Goal: Contribute content: Add original content to the website for others to see

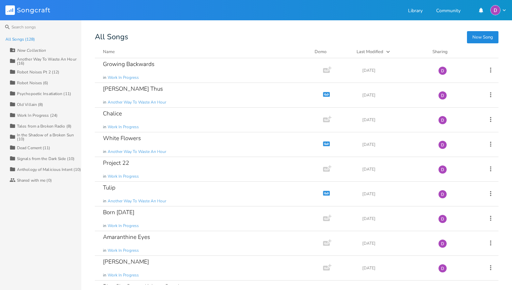
click at [46, 115] on div "Work In Progress (24)" at bounding box center [37, 115] width 41 height 4
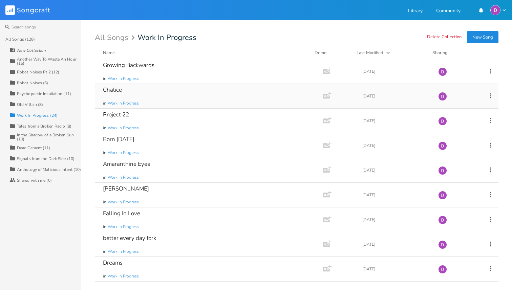
click at [192, 92] on div "Chalice in Work In Progress" at bounding box center [207, 96] width 209 height 24
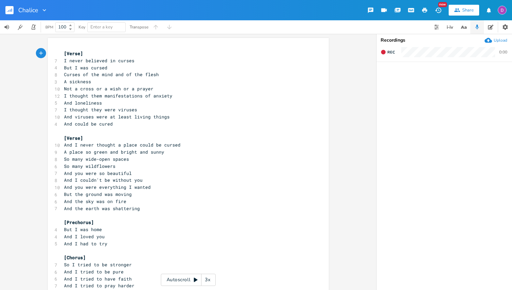
click at [8, 6] on rect "button" at bounding box center [9, 10] width 8 height 8
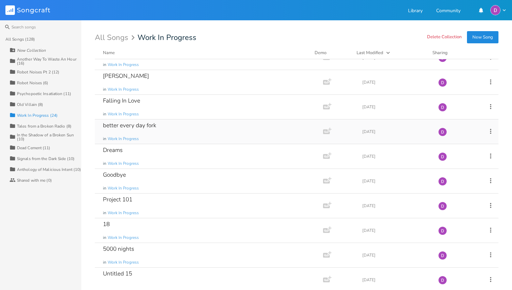
scroll to position [115, 0]
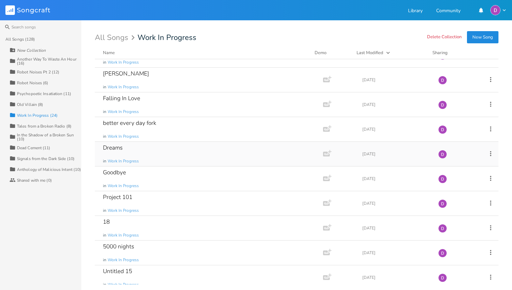
click at [171, 155] on div "Dreams in Work In Progress" at bounding box center [207, 154] width 209 height 24
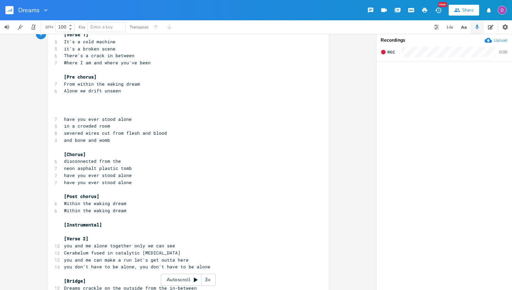
scroll to position [27, 0]
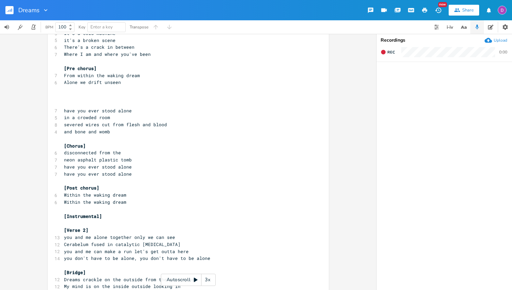
click at [79, 98] on pre "​" at bounding box center [185, 96] width 244 height 7
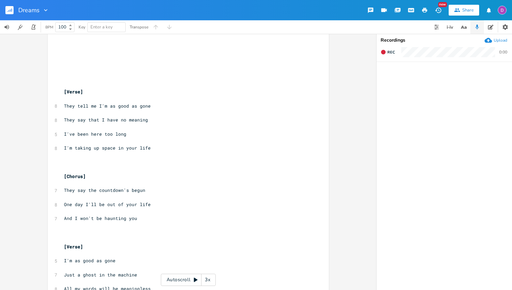
scroll to position [485, 0]
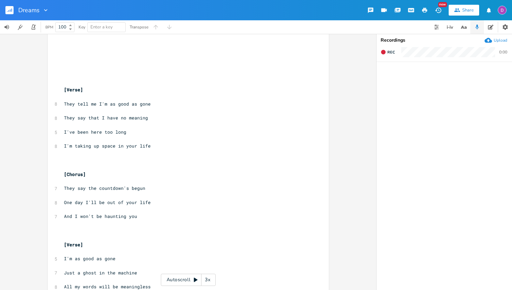
click at [101, 136] on pre "​" at bounding box center [185, 139] width 244 height 7
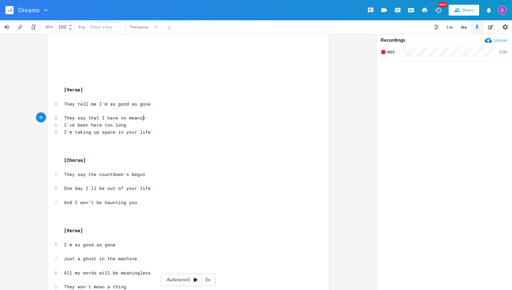
type textarea "g"
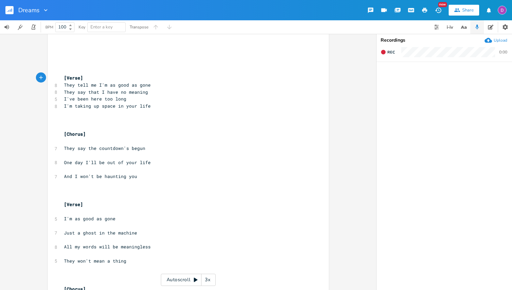
scroll to position [495, 0]
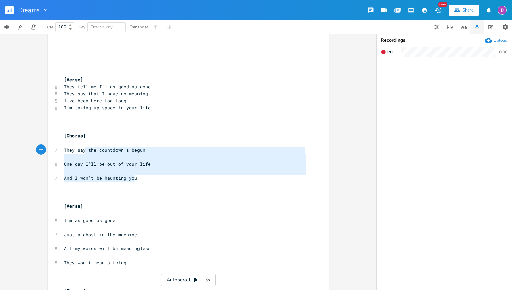
type textarea "[Chorus] They say the countdown's begun One day I'll be out of your life And I …"
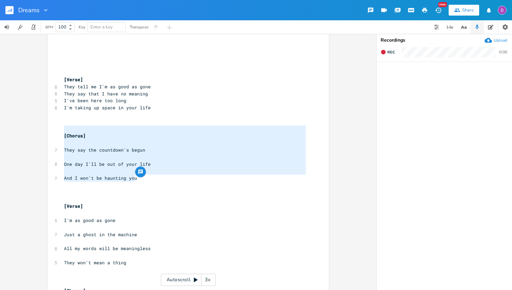
drag, startPoint x: 145, startPoint y: 178, endPoint x: 53, endPoint y: 126, distance: 104.9
click at [53, 126] on div "[Chorus] They say the countdown's begun One day I'll be out of your life And I …" at bounding box center [188, 29] width 281 height 972
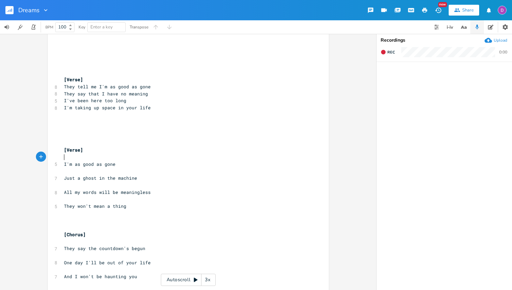
click at [100, 156] on pre "​" at bounding box center [185, 157] width 244 height 7
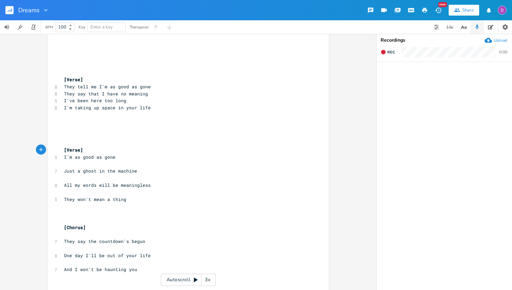
click at [98, 163] on pre "​" at bounding box center [185, 164] width 244 height 7
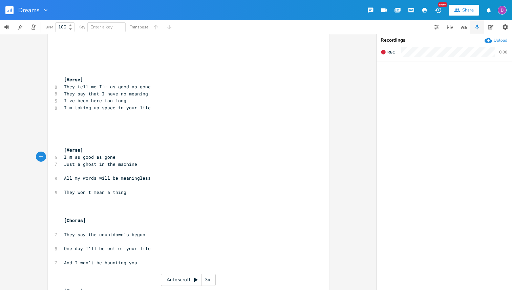
click at [91, 172] on pre "​" at bounding box center [185, 171] width 244 height 7
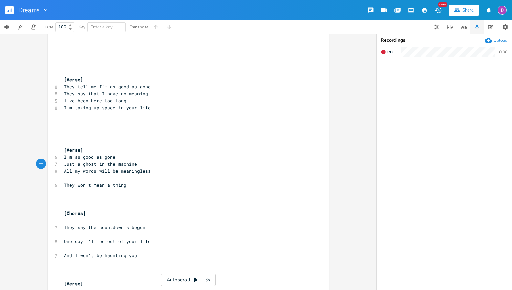
click at [90, 178] on pre "​" at bounding box center [185, 178] width 244 height 7
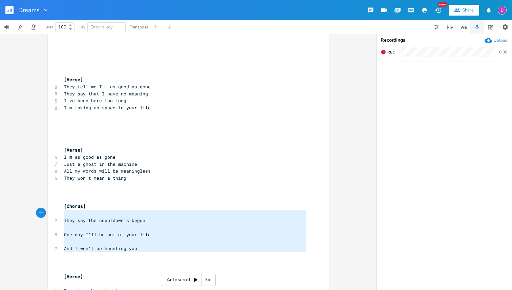
type textarea "[Chorus] They say the countdown's begun One day I'll be out of your life And I …"
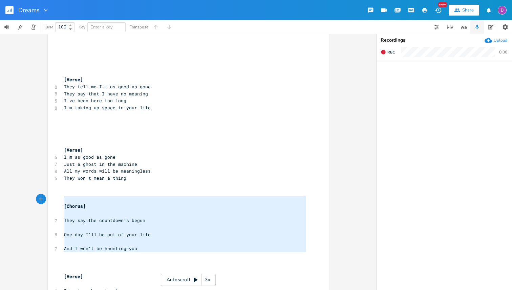
drag, startPoint x: 144, startPoint y: 253, endPoint x: 57, endPoint y: 198, distance: 102.5
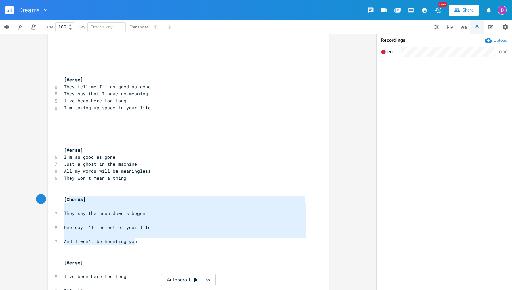
type textarea "[Chorus] They say the countdown's begun One day I'll be out of your life And I …"
drag, startPoint x: 140, startPoint y: 243, endPoint x: 60, endPoint y: 196, distance: 93.0
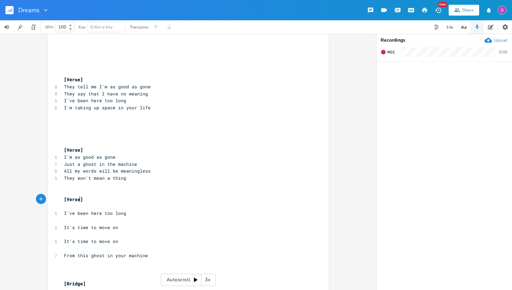
click at [78, 201] on span "[Verse]" at bounding box center [73, 199] width 19 height 6
click at [77, 205] on pre "​" at bounding box center [185, 206] width 244 height 7
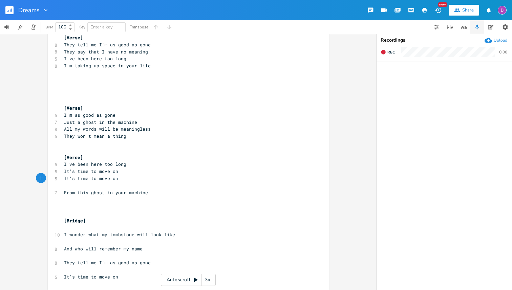
scroll to position [541, 0]
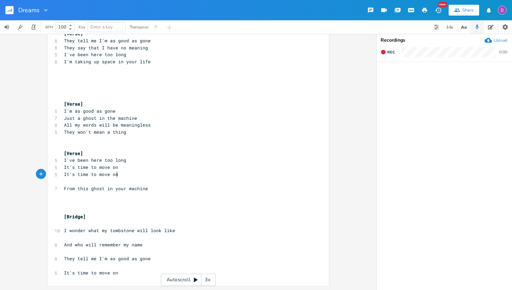
click at [109, 239] on pre "​" at bounding box center [185, 237] width 244 height 7
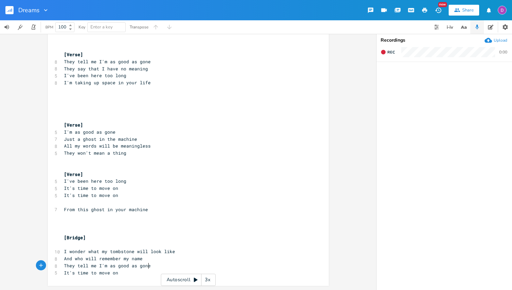
scroll to position [520, 0]
click at [109, 242] on pre "​" at bounding box center [185, 244] width 244 height 7
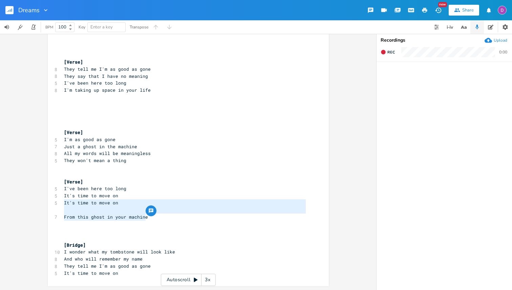
type textarea "From this ghost in your machine"
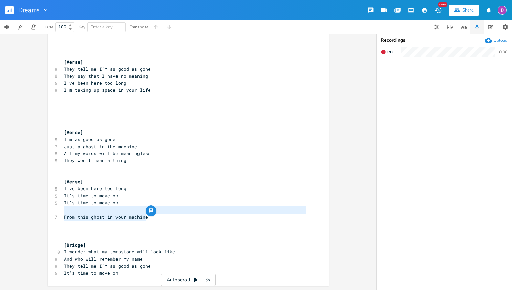
drag, startPoint x: 152, startPoint y: 217, endPoint x: 56, endPoint y: 213, distance: 95.9
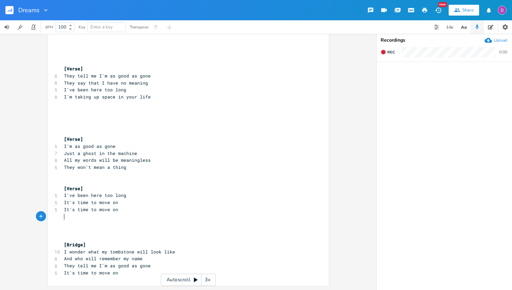
scroll to position [499, 0]
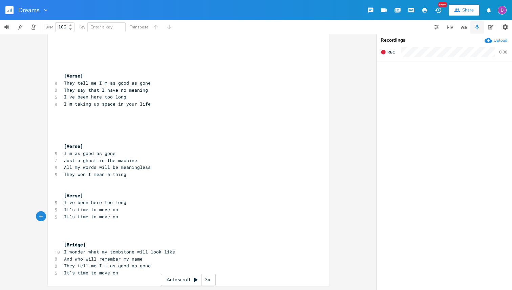
click at [80, 233] on pre at bounding box center [185, 231] width 244 height 7
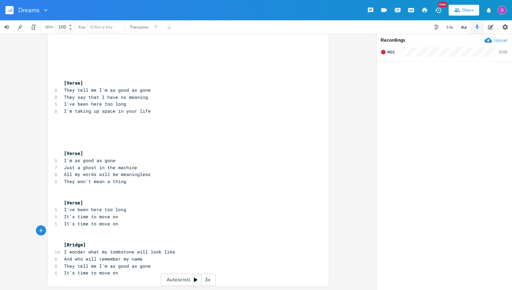
scroll to position [484, 0]
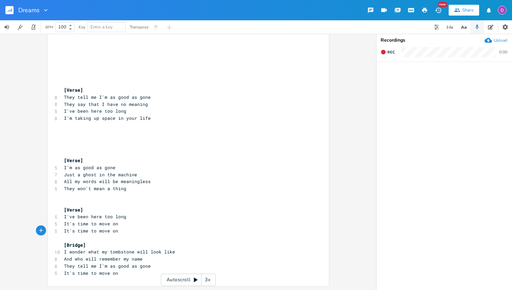
click at [89, 200] on pre "​" at bounding box center [185, 202] width 244 height 7
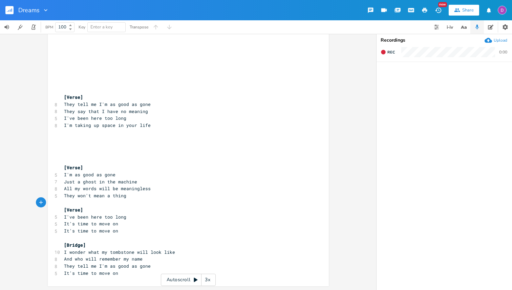
click at [79, 153] on pre at bounding box center [185, 153] width 244 height 7
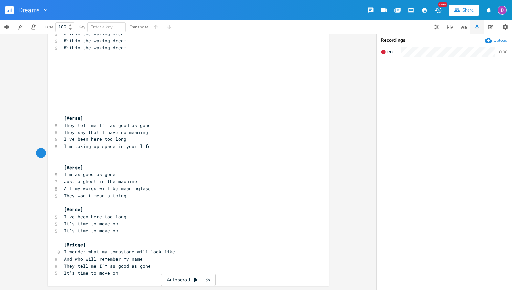
scroll to position [449, 0]
click at [4, 10] on div "Dreams" at bounding box center [24, 10] width 49 height 20
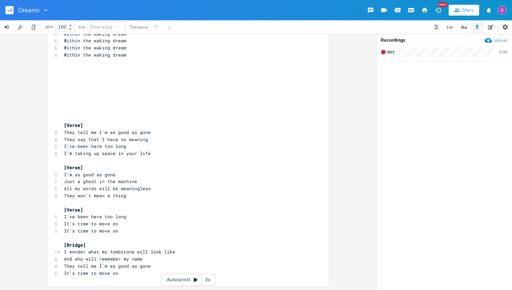
click at [9, 10] on rect "button" at bounding box center [9, 10] width 8 height 8
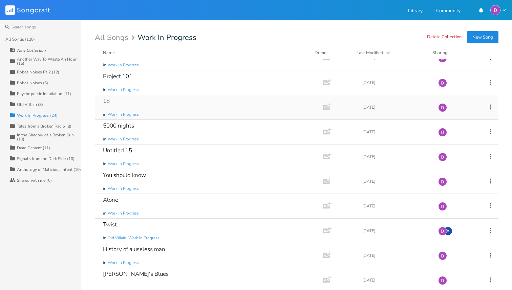
scroll to position [242, 0]
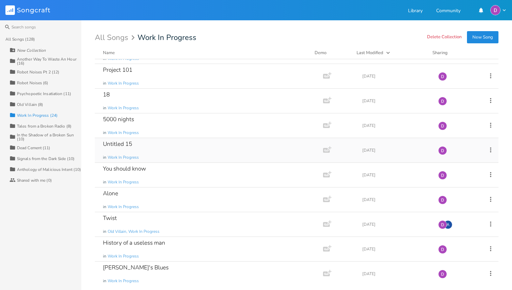
click at [156, 154] on div "Untitled 15 in Work In Progress" at bounding box center [207, 150] width 209 height 24
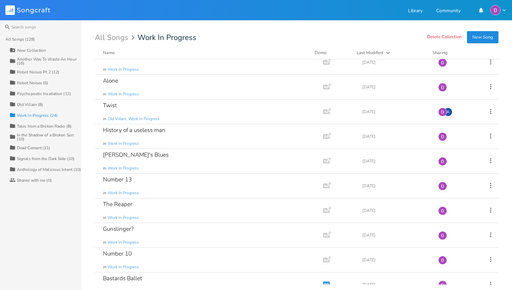
scroll to position [368, 0]
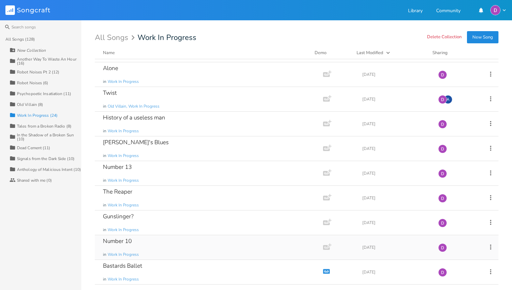
click at [149, 242] on div "Number 10 in Work In Progress" at bounding box center [207, 247] width 209 height 24
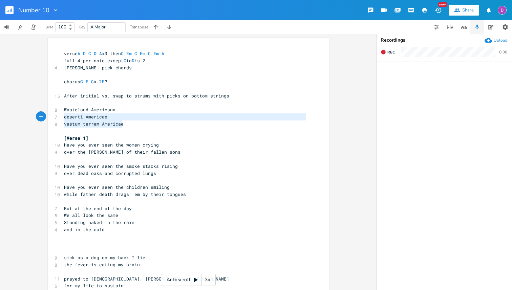
type textarea "vastum terram Americae"
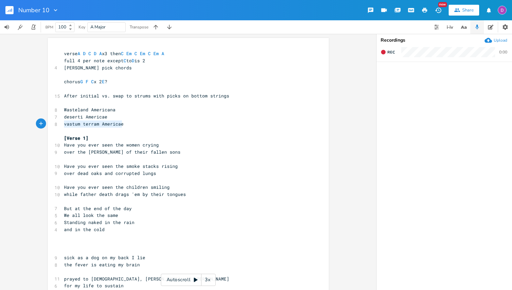
drag, startPoint x: 123, startPoint y: 123, endPoint x: 48, endPoint y: 124, distance: 74.8
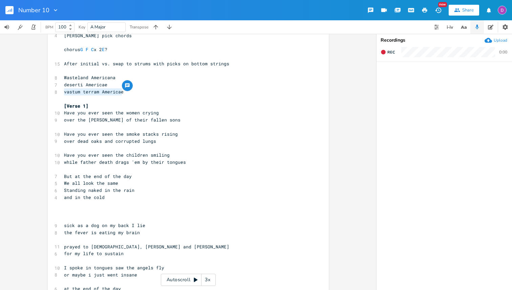
scroll to position [29, 0]
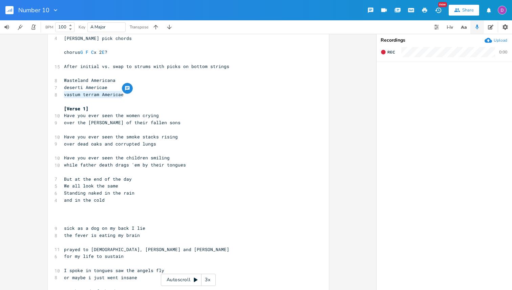
click at [8, 10] on icon "button" at bounding box center [8, 11] width 1 height 2
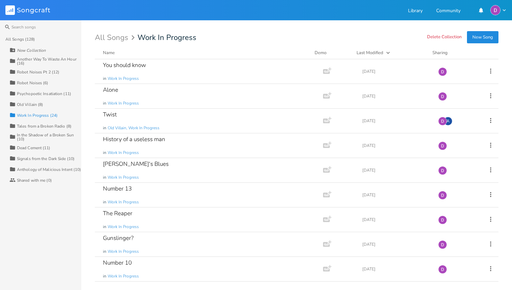
scroll to position [368, 0]
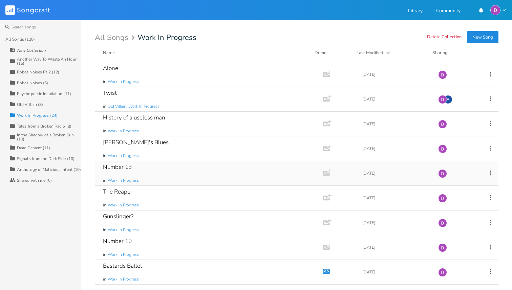
click at [149, 165] on div "Number 13 in Work In Progress" at bounding box center [207, 173] width 209 height 24
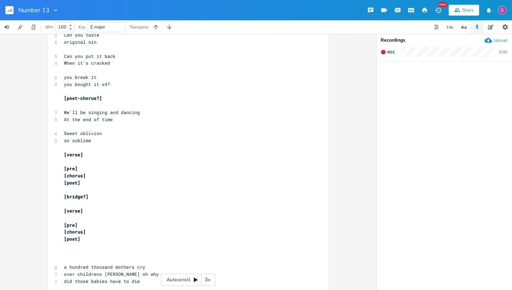
scroll to position [283, 0]
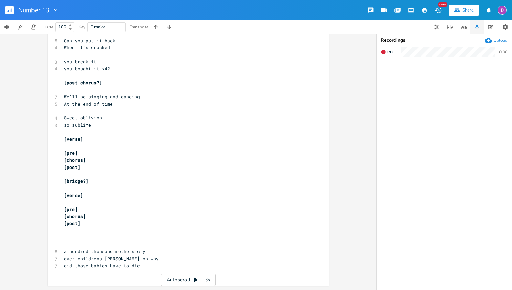
click at [8, 10] on rect "button" at bounding box center [9, 10] width 8 height 8
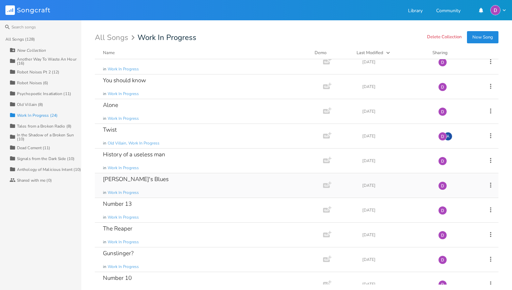
scroll to position [327, 0]
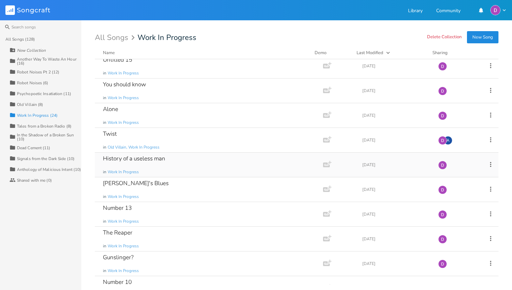
click at [189, 168] on div "History of a useless man in Work In Progress" at bounding box center [207, 165] width 209 height 24
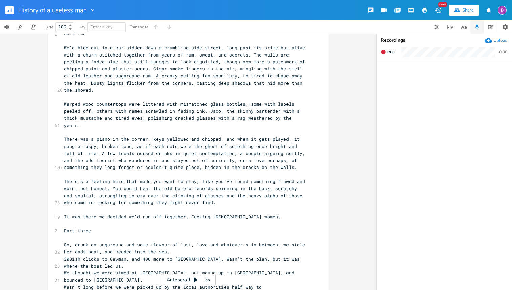
scroll to position [7, 0]
